Goal: Information Seeking & Learning: Learn about a topic

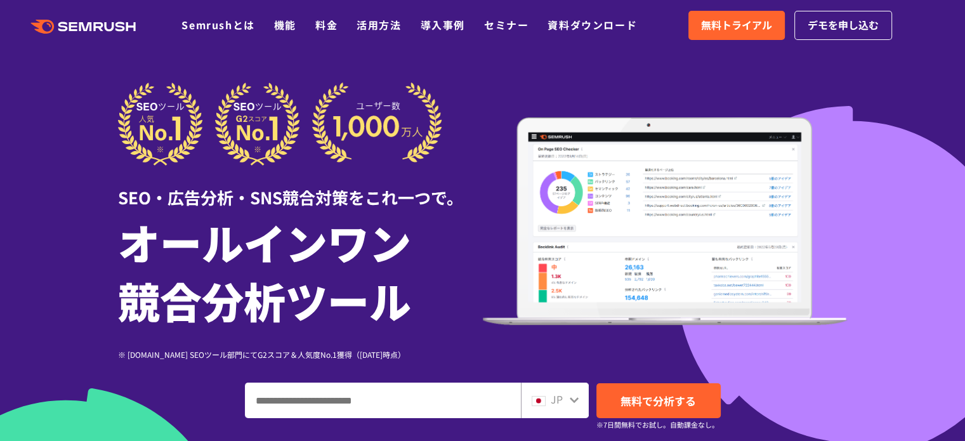
click at [936, 139] on div at bounding box center [482, 354] width 965 height 708
click at [770, 32] on span "無料トライアル" at bounding box center [736, 25] width 71 height 17
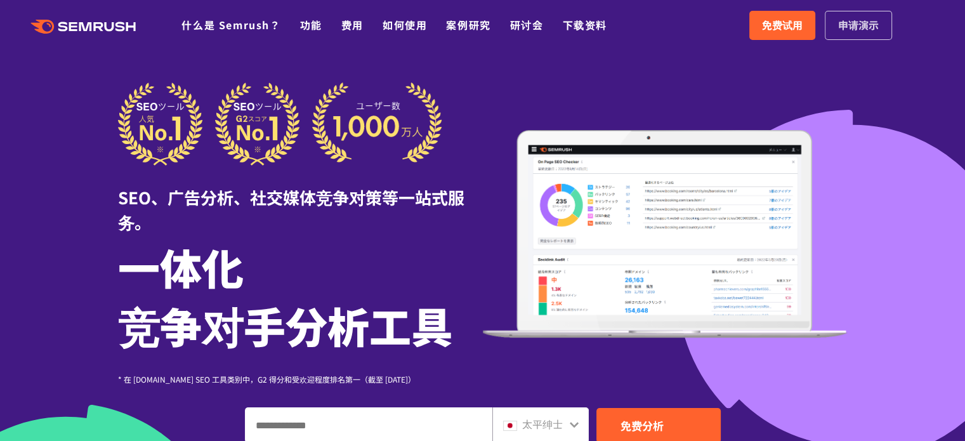
click at [866, 36] on link "申请演示" at bounding box center [858, 25] width 67 height 29
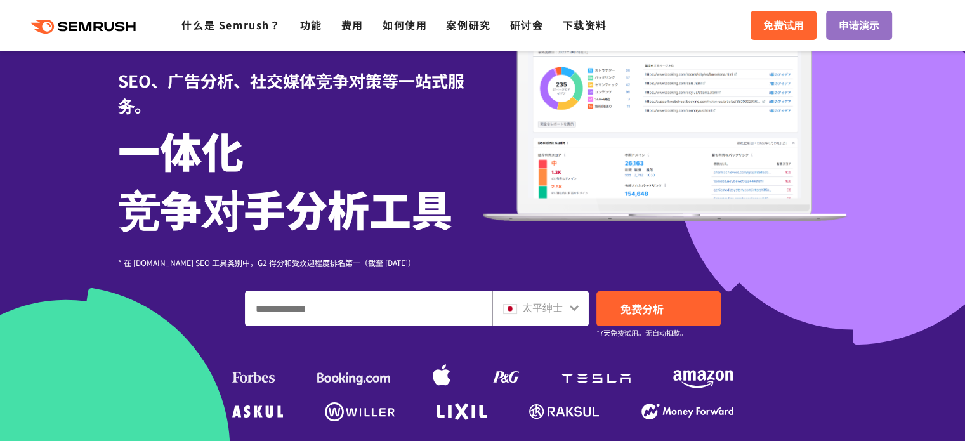
scroll to position [127, 0]
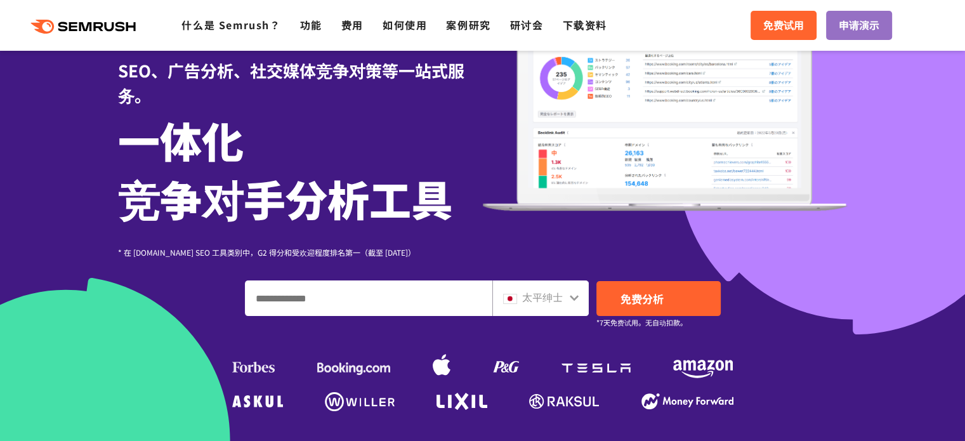
click at [380, 282] on input "输入域名、关键字或 URL" at bounding box center [369, 298] width 246 height 34
type input "**********"
click at [569, 305] on div "太平绅士" at bounding box center [537, 297] width 69 height 17
click at [571, 296] on icon at bounding box center [574, 298] width 9 height 6
click at [575, 296] on icon at bounding box center [574, 298] width 10 height 10
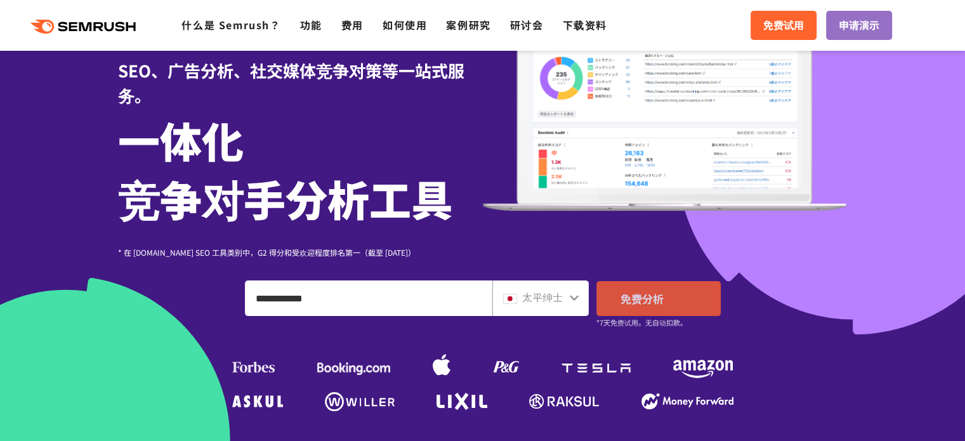
click at [638, 297] on font "免费分析" at bounding box center [642, 299] width 43 height 16
